Goal: Task Accomplishment & Management: Manage account settings

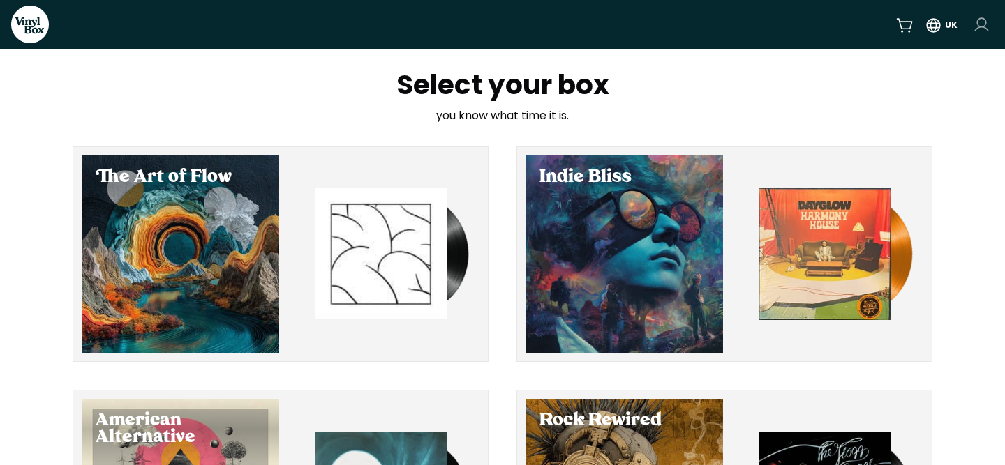
click at [982, 29] on html "VinylBox UK Select your box you know what time it is. The Art of Flow Indie Bli…" at bounding box center [502, 232] width 1005 height 465
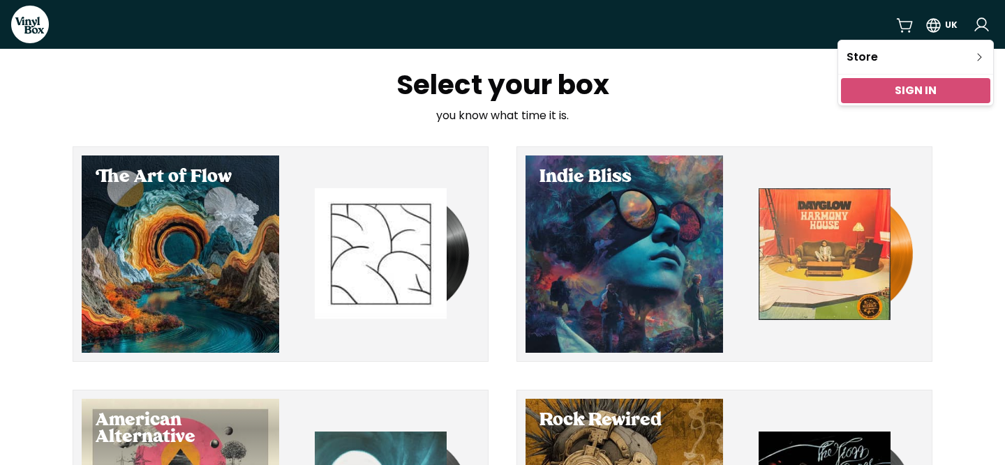
click at [940, 86] on div "Sign In" at bounding box center [915, 90] width 149 height 25
click at [926, 94] on link "Sign In" at bounding box center [915, 90] width 42 height 16
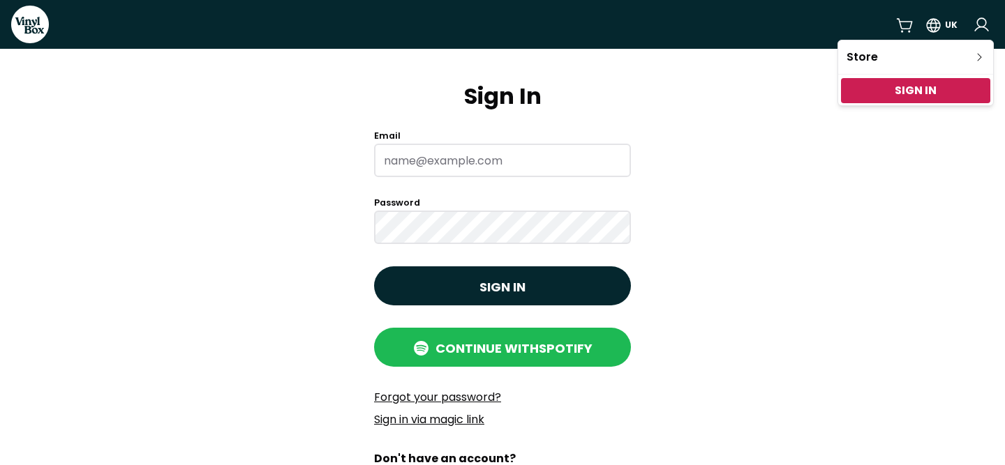
click at [596, 159] on html "VinylBox UK Sign In Email Password Sign in Continue with Spotify Forgot your pa…" at bounding box center [502, 232] width 1005 height 465
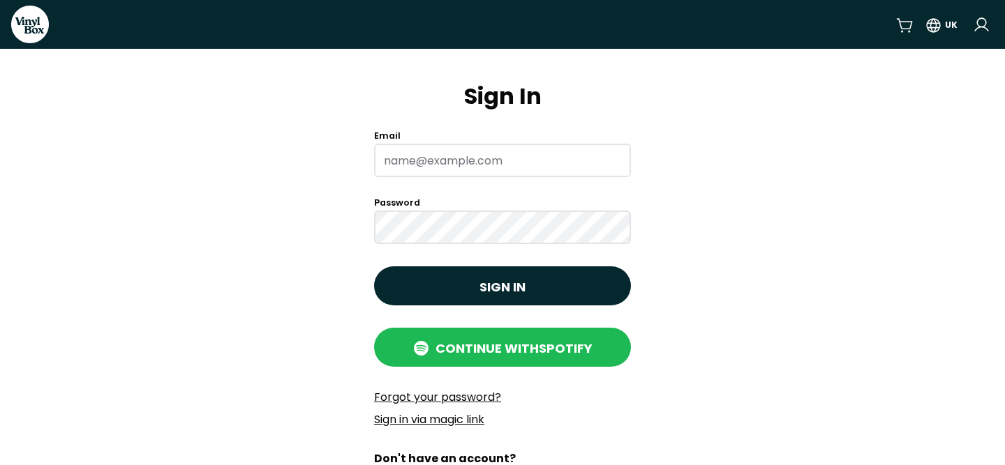
type input "[PERSON_NAME][EMAIL_ADDRESS][PERSON_NAME][DOMAIN_NAME]"
click at [502, 286] on button "Sign in" at bounding box center [502, 285] width 257 height 39
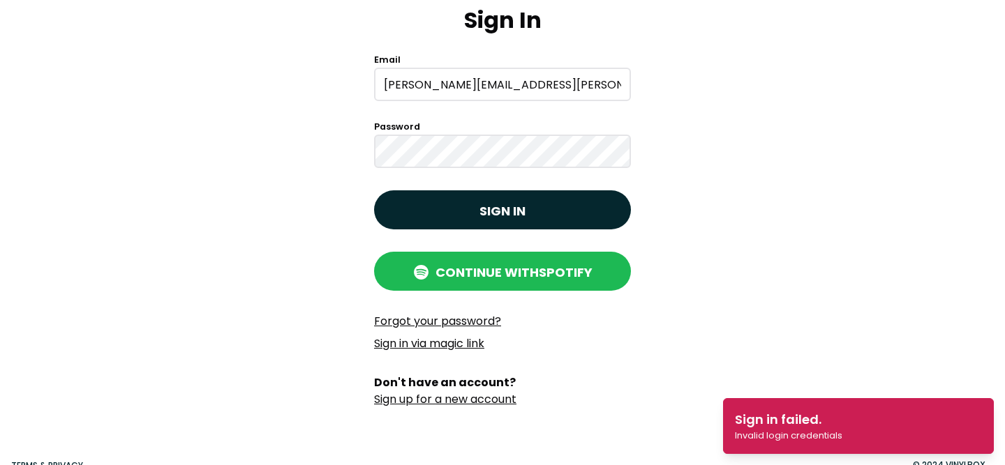
scroll to position [79, 0]
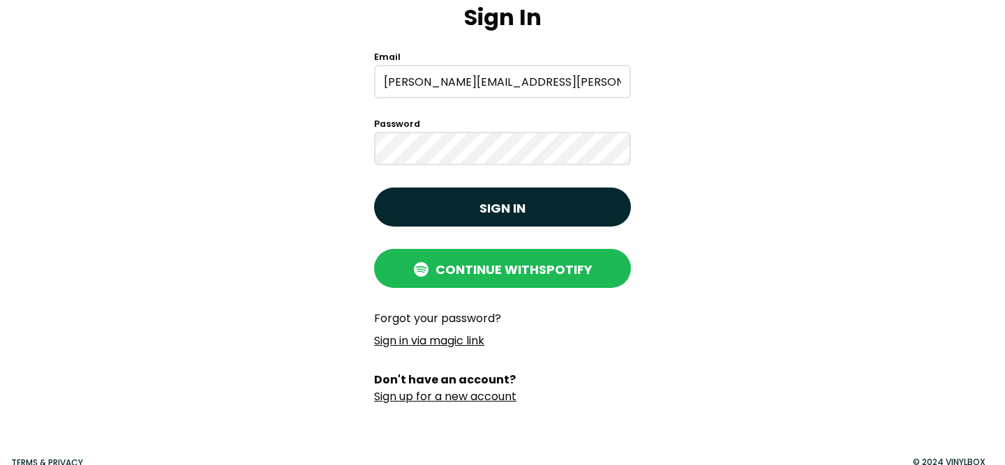
click at [444, 320] on link "Forgot your password?" at bounding box center [437, 318] width 127 height 16
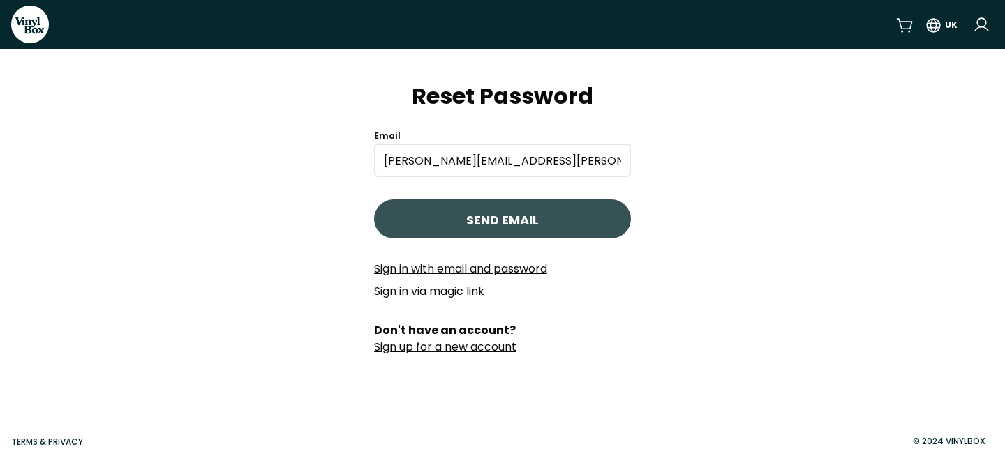
click at [504, 223] on span "Send Email" at bounding box center [502, 220] width 73 height 19
